Goal: Contribute content

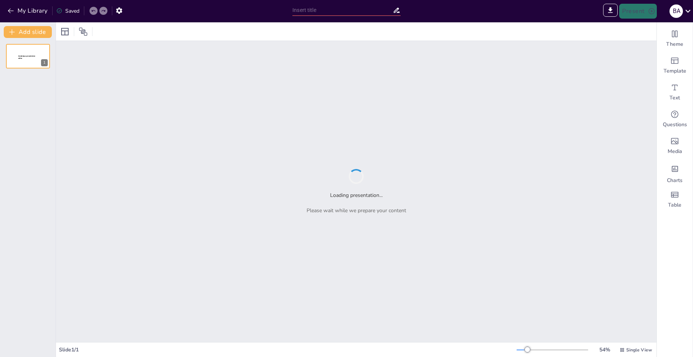
type input "Рідкі кристали: Від теорії до практичного використання"
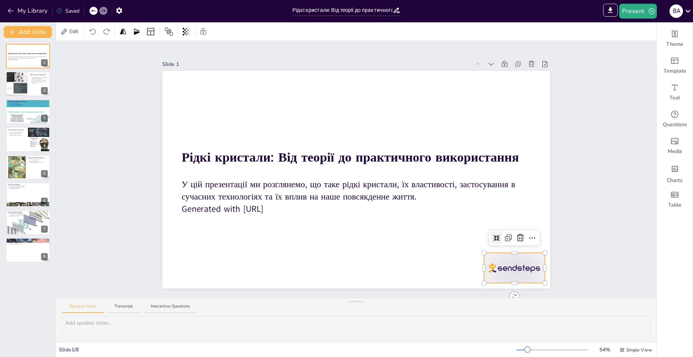
click at [502, 264] on div at bounding box center [514, 268] width 61 height 30
click at [517, 234] on icon at bounding box center [520, 237] width 7 height 7
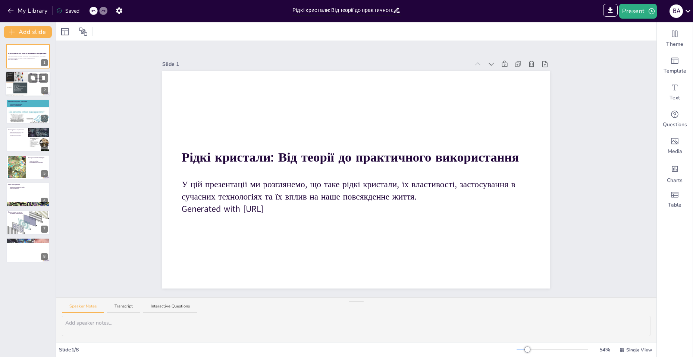
click at [26, 80] on div at bounding box center [17, 84] width 22 height 30
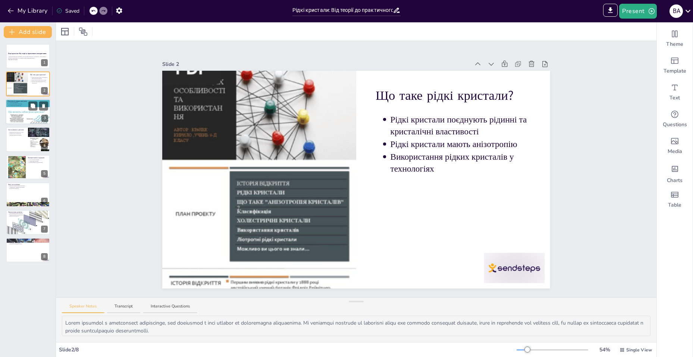
click at [27, 112] on div at bounding box center [28, 112] width 45 height 60
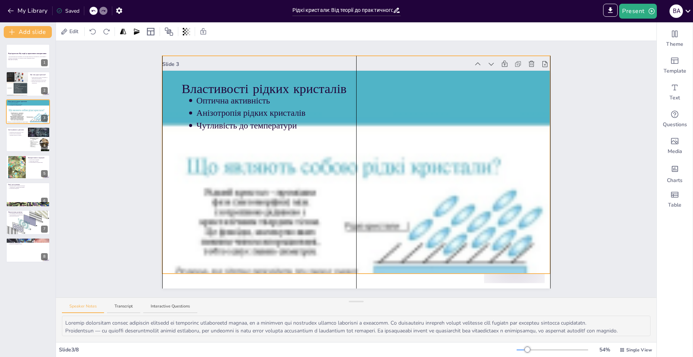
drag, startPoint x: 262, startPoint y: 192, endPoint x: 261, endPoint y: 177, distance: 15.3
click at [261, 177] on div at bounding box center [356, 164] width 388 height 515
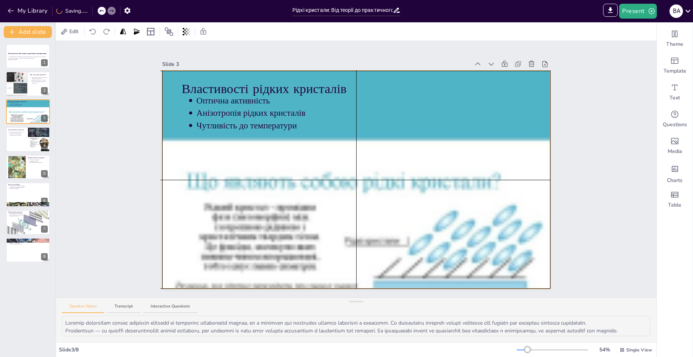
drag, startPoint x: 261, startPoint y: 177, endPoint x: 259, endPoint y: 191, distance: 14.7
click at [259, 191] on div at bounding box center [356, 179] width 388 height 515
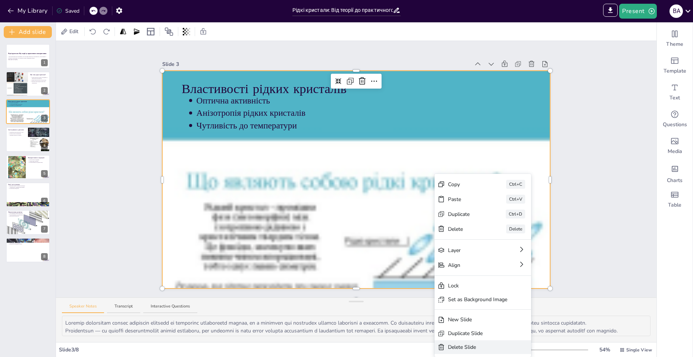
click at [468, 345] on div "Delete Slide" at bounding box center [477, 348] width 59 height 8
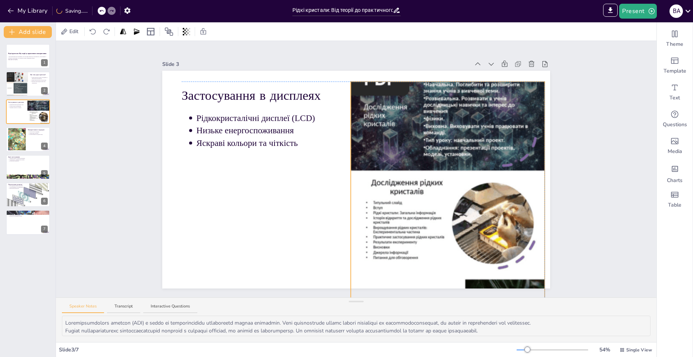
drag, startPoint x: 427, startPoint y: 169, endPoint x: 418, endPoint y: 191, distance: 23.6
click at [418, 191] on div at bounding box center [447, 191] width 194 height 258
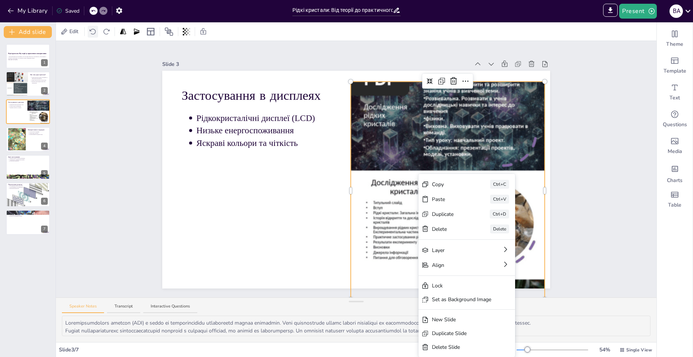
click at [91, 36] on div at bounding box center [93, 32] width 10 height 12
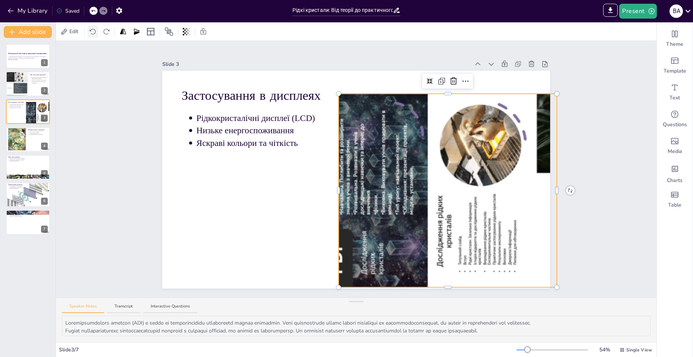
click at [91, 36] on div at bounding box center [93, 32] width 10 height 12
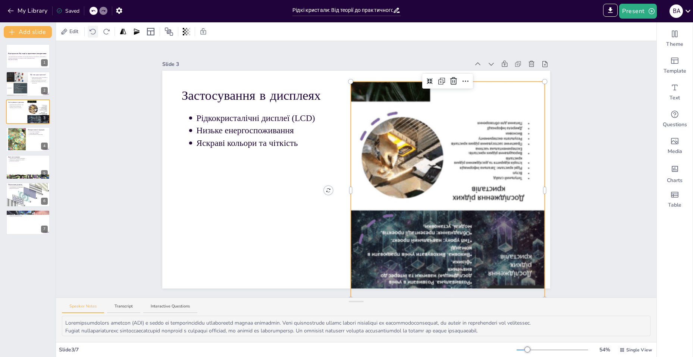
click at [92, 36] on div at bounding box center [93, 32] width 10 height 12
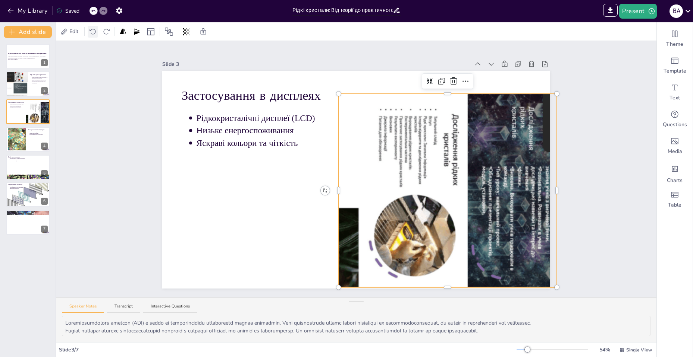
click at [92, 36] on div at bounding box center [93, 32] width 10 height 12
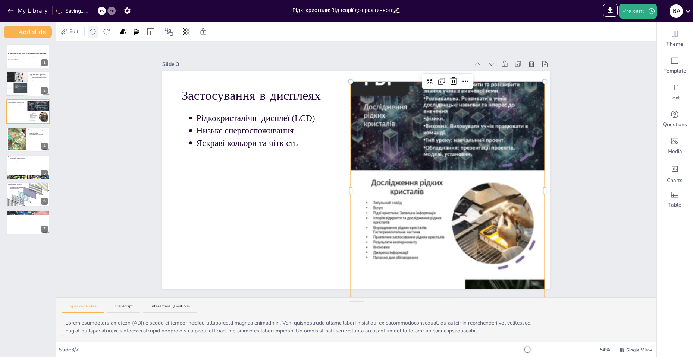
click at [92, 36] on div at bounding box center [93, 32] width 10 height 12
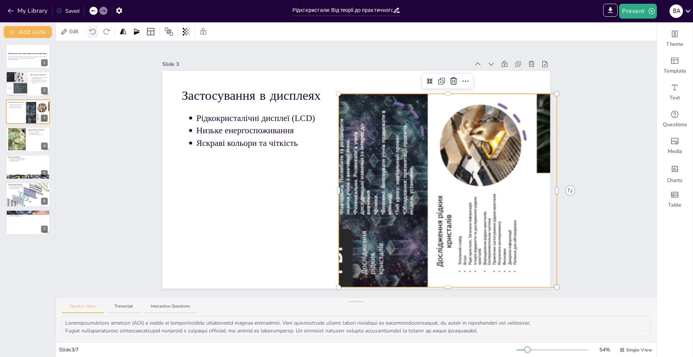
click at [92, 36] on div at bounding box center [93, 32] width 10 height 12
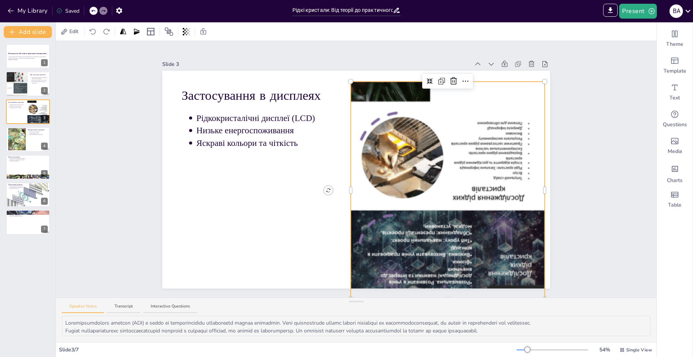
click at [91, 9] on div at bounding box center [93, 11] width 8 height 8
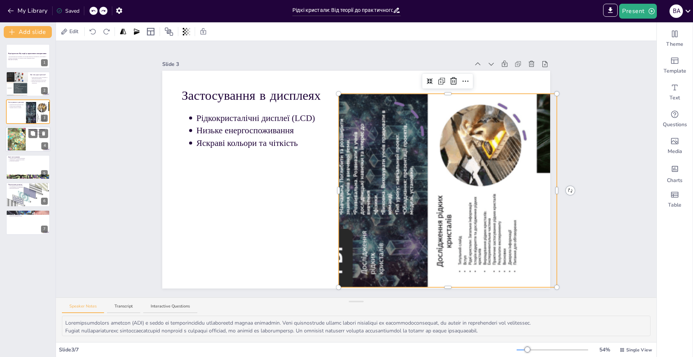
click at [33, 143] on div at bounding box center [28, 139] width 45 height 25
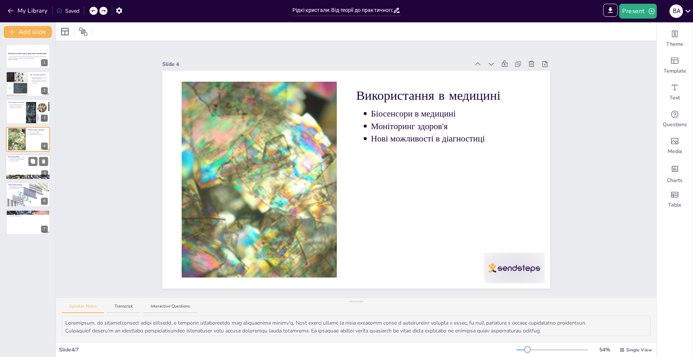
click at [28, 169] on div at bounding box center [28, 167] width 45 height 25
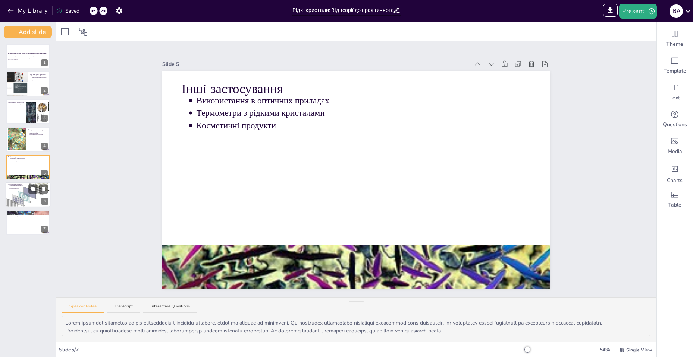
click at [27, 187] on p "Нові можливості в електроніці" at bounding box center [28, 187] width 39 height 1
type textarea "Loremipsumd sitam consectetu adi elitse doeiusmod t incididu utlaboree, dolo ma…"
